Goal: Task Accomplishment & Management: Use online tool/utility

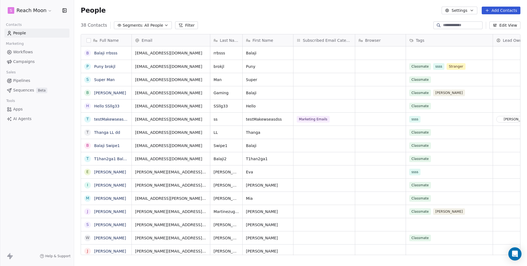
scroll to position [230, 449]
click at [31, 51] on span "Workflows" at bounding box center [23, 52] width 20 height 6
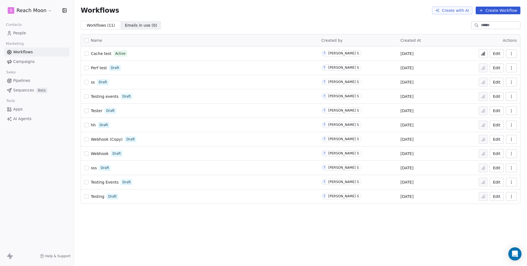
click at [101, 53] on span "Cache test" at bounding box center [101, 53] width 21 height 4
click at [96, 65] on link "Perf test" at bounding box center [99, 67] width 16 height 5
click at [102, 97] on span "Testing events" at bounding box center [105, 96] width 28 height 4
click at [503, 10] on button "Create Workflow" at bounding box center [498, 11] width 45 height 8
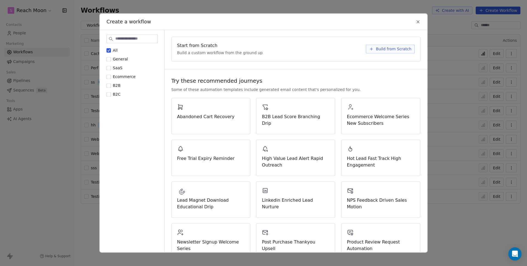
click at [403, 48] on span "Build from Scratch" at bounding box center [394, 48] width 36 height 5
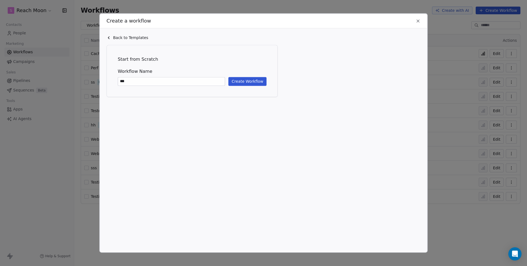
type input "***"
click at [257, 83] on button "Create Workflow" at bounding box center [248, 81] width 38 height 9
